Goal: Find specific page/section: Find specific page/section

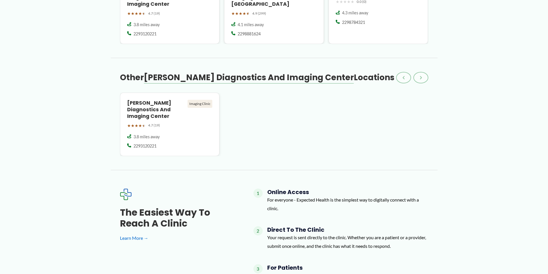
scroll to position [267, 0]
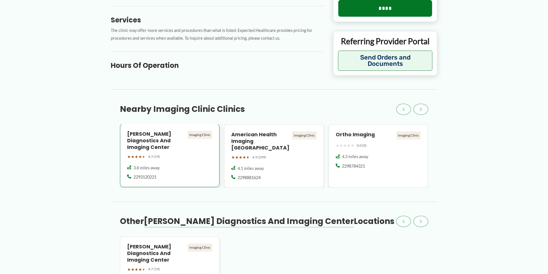
click at [168, 153] on div "★ ★ ★ ★ ★ 4.7 (19)" at bounding box center [169, 156] width 85 height 7
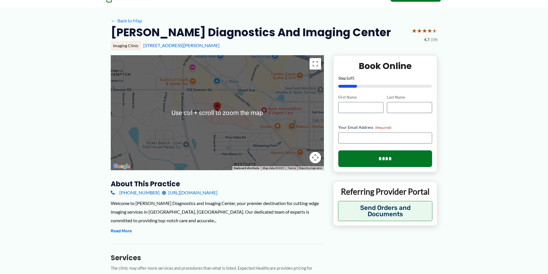
scroll to position [58, 0]
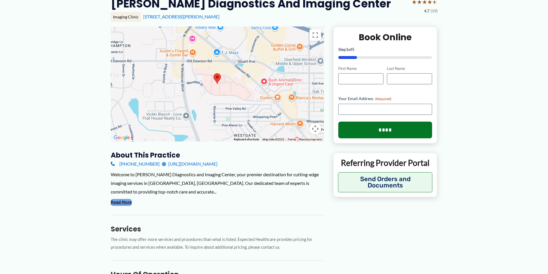
click at [123, 200] on button "Read More" at bounding box center [121, 202] width 21 height 7
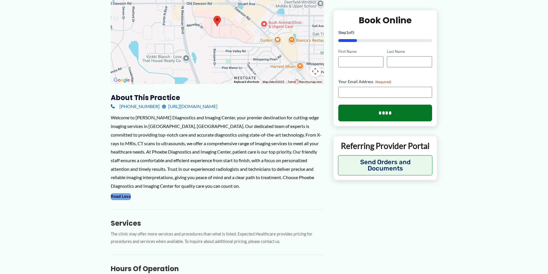
scroll to position [0, 0]
